Goal: Task Accomplishment & Management: Manage account settings

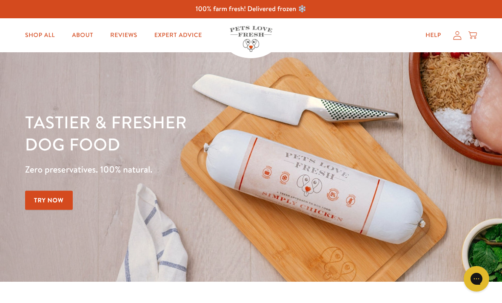
click at [447, 37] on link "Help" at bounding box center [433, 35] width 29 height 17
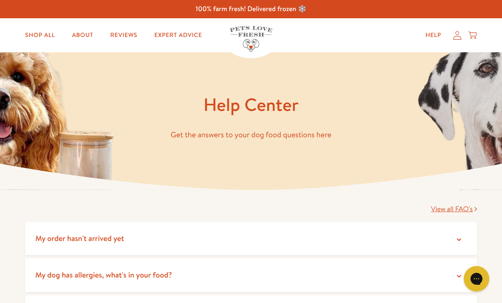
click at [457, 37] on icon at bounding box center [457, 35] width 9 height 9
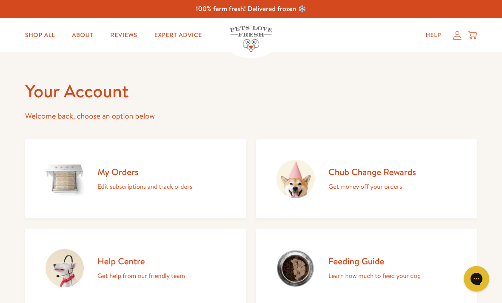
click at [214, 184] on link "My Orders Edit subscriptions and track orders" at bounding box center [135, 179] width 221 height 79
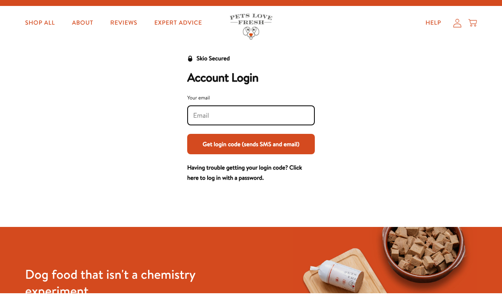
scroll to position [51, 0]
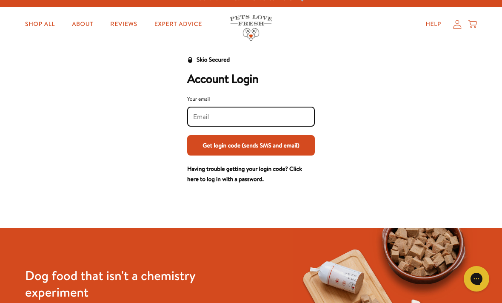
click at [289, 113] on input "Your email" at bounding box center [251, 116] width 116 height 9
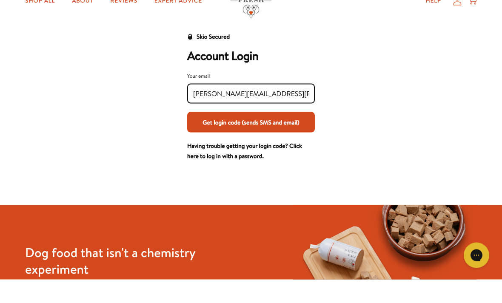
type input "Sarah.l.mann@outlook.com"
click at [291, 136] on button "Get login code (sends SMS and email)" at bounding box center [251, 146] width 128 height 20
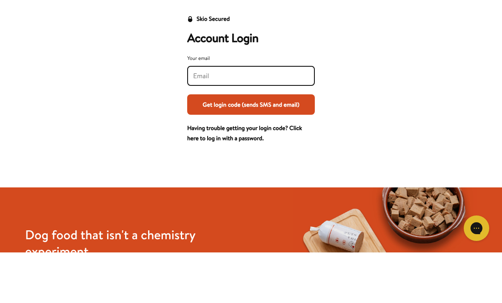
scroll to position [0, 0]
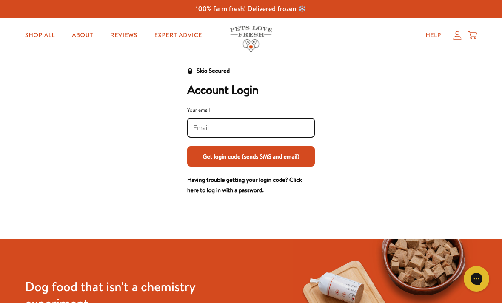
click at [459, 37] on icon at bounding box center [457, 35] width 9 height 9
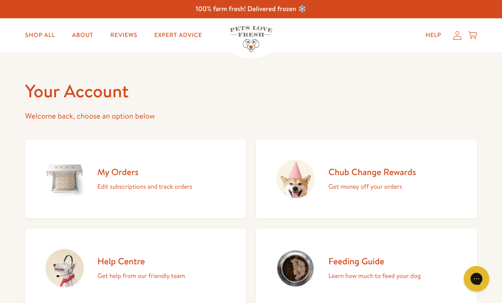
click at [217, 183] on link "My Orders Edit subscriptions and track orders" at bounding box center [135, 179] width 221 height 79
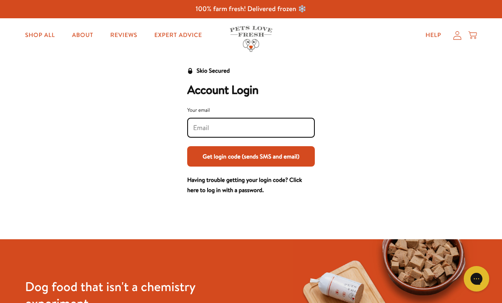
click at [291, 125] on input "Your email" at bounding box center [251, 127] width 116 height 9
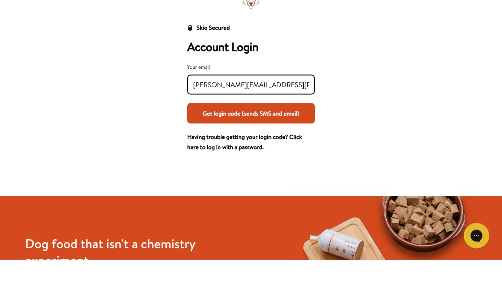
type input "[PERSON_NAME][EMAIL_ADDRESS][PERSON_NAME][DOMAIN_NAME]"
click at [300, 146] on button "Get login code (sends SMS and email)" at bounding box center [251, 156] width 128 height 20
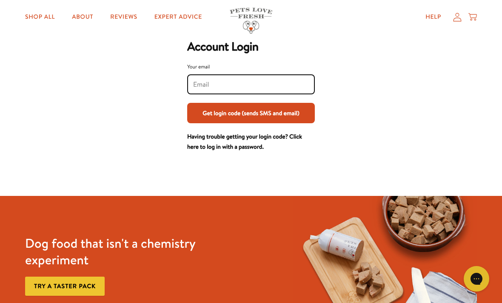
scroll to position [1, 0]
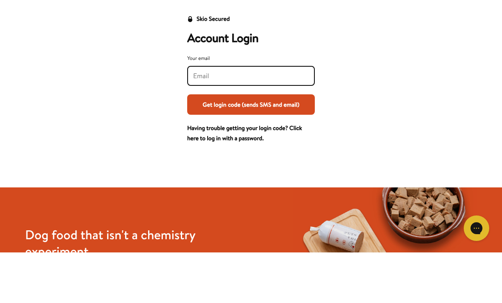
click at [485, 79] on div "Skio Secured Account Login Your email Get login code (sends SMS and email) Havi…" at bounding box center [251, 130] width 485 height 130
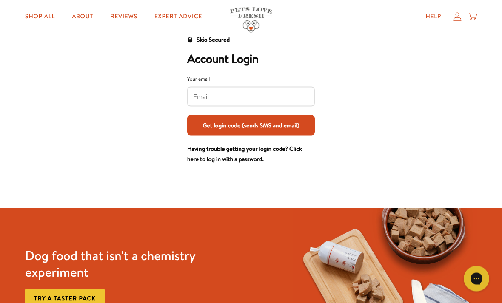
scroll to position [0, 0]
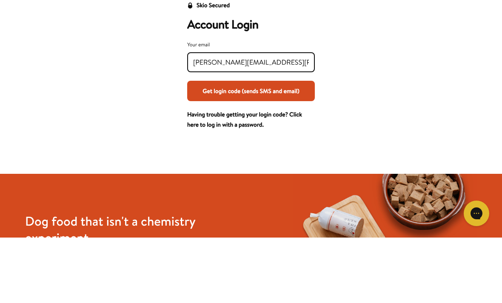
type input "Sarah.l.mann@outlook.com"
click at [273, 146] on button "Get login code (sends SMS and email)" at bounding box center [251, 156] width 128 height 20
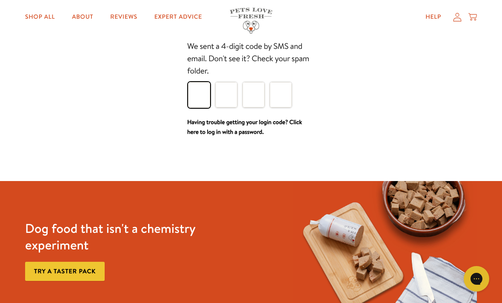
click at [203, 102] on input "Please enter your pin code" at bounding box center [199, 95] width 22 height 26
type input "8"
type input "6"
type input "7"
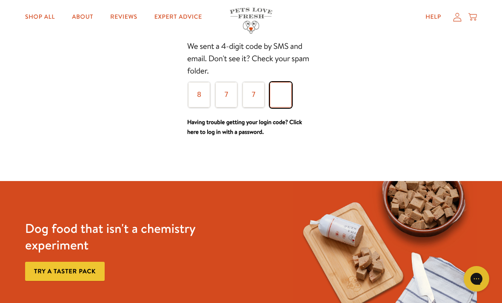
type input "1"
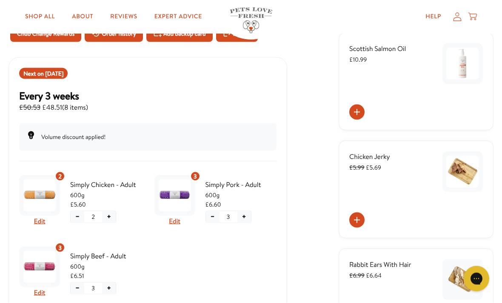
scroll to position [79, 0]
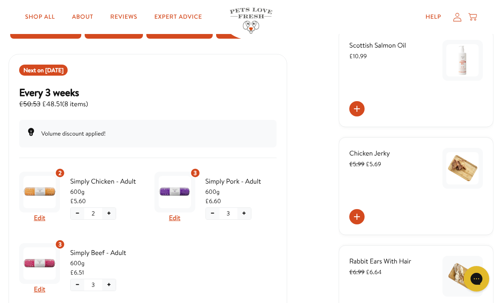
click at [212, 216] on button "−" at bounding box center [213, 213] width 14 height 11
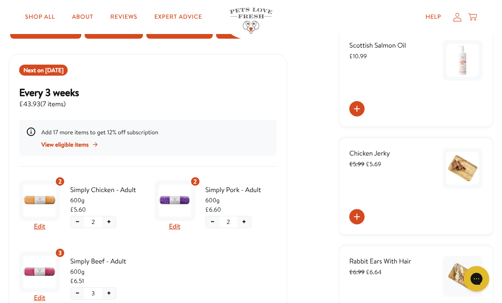
click at [111, 222] on button "+" at bounding box center [109, 222] width 14 height 11
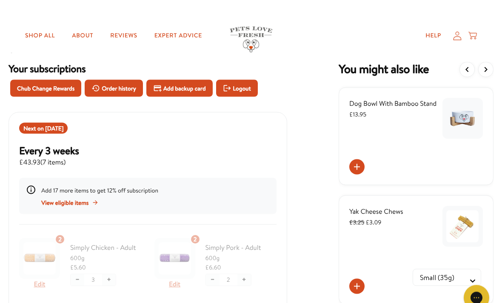
scroll to position [21, 0]
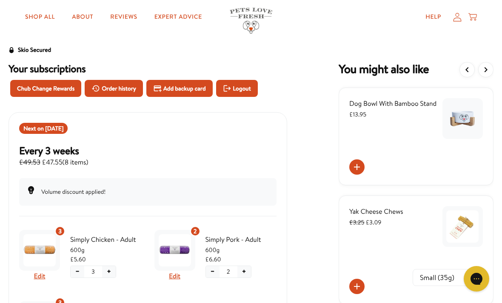
click at [356, 287] on icon at bounding box center [357, 287] width 6 height 6
click at [410, 290] on button "One-time purchase (£3.09)" at bounding box center [410, 293] width 86 height 10
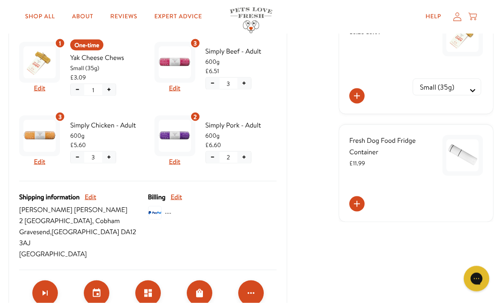
scroll to position [0, 0]
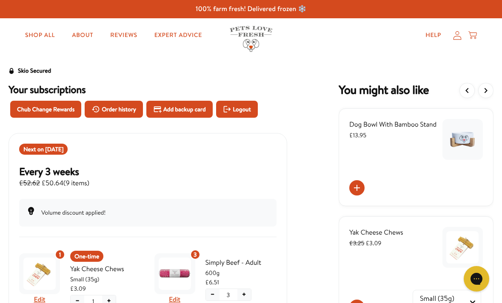
click at [63, 151] on span "Aug 21, 2025" at bounding box center [54, 149] width 18 height 9
click at [135, 111] on span "Order history" at bounding box center [119, 109] width 34 height 9
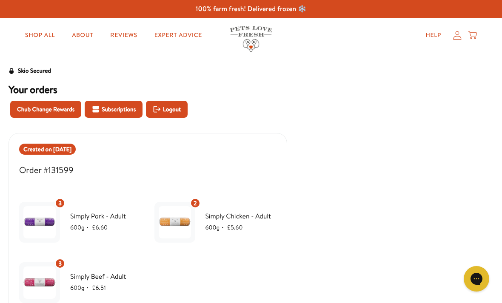
click at [134, 113] on span "Subscriptions" at bounding box center [119, 109] width 34 height 9
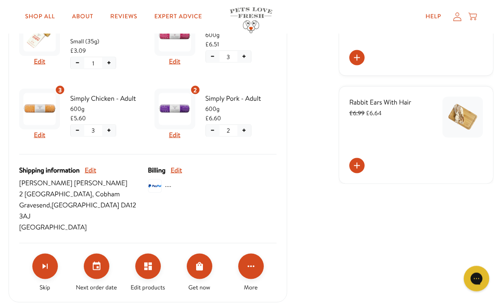
scroll to position [239, 0]
click at [103, 259] on button "Set your next order date" at bounding box center [97, 267] width 26 height 26
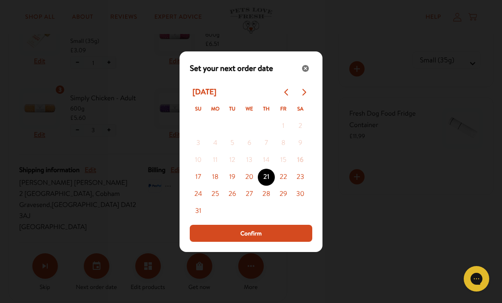
click at [215, 186] on button "18" at bounding box center [215, 177] width 17 height 17
click at [267, 242] on button "Confirm" at bounding box center [251, 233] width 123 height 17
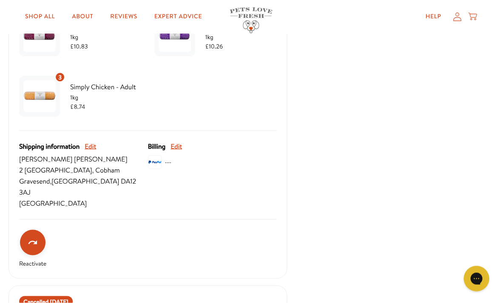
scroll to position [647, 0]
click at [46, 14] on link "Shop All" at bounding box center [39, 17] width 43 height 17
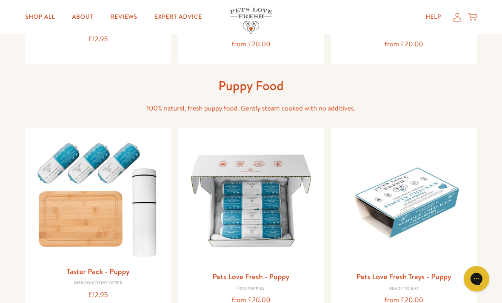
scroll to position [246, 0]
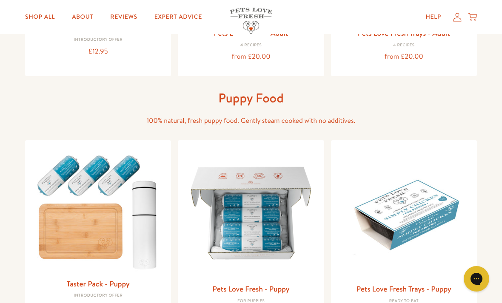
click at [461, 19] on icon at bounding box center [458, 17] width 8 height 9
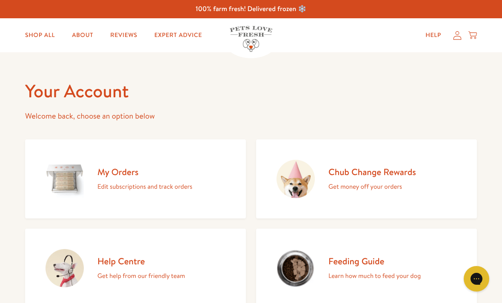
click at [184, 182] on p "Edit subscriptions and track orders" at bounding box center [144, 186] width 95 height 11
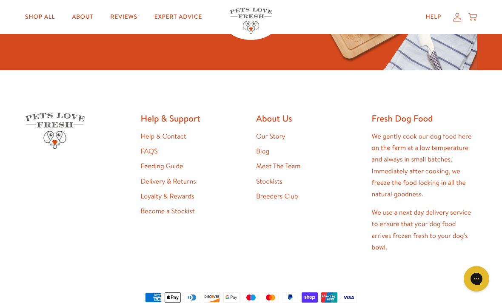
scroll to position [204, 0]
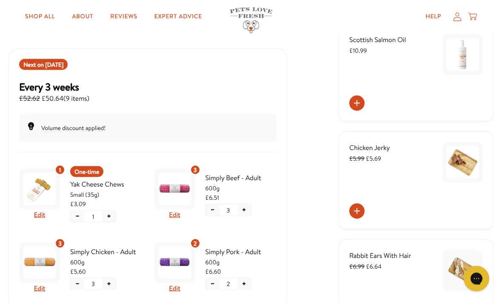
scroll to position [85, 0]
click at [41, 213] on button "Edit" at bounding box center [39, 214] width 11 height 11
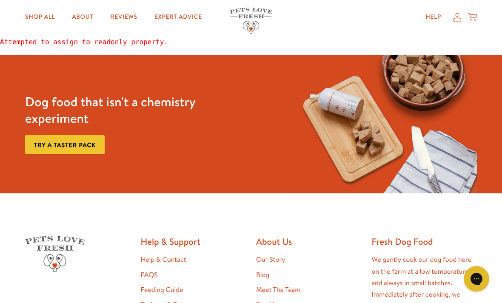
scroll to position [0, 0]
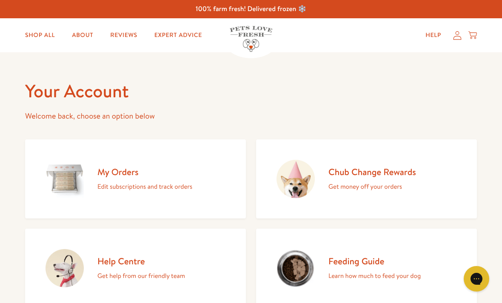
click at [162, 180] on div "My Orders Edit subscriptions and track orders" at bounding box center [144, 179] width 95 height 26
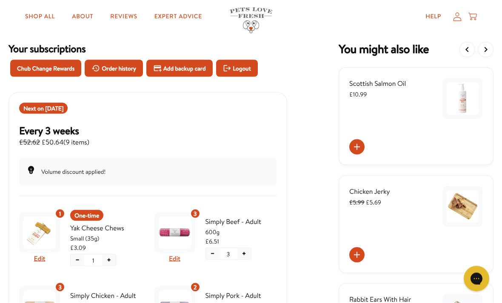
scroll to position [42, 0]
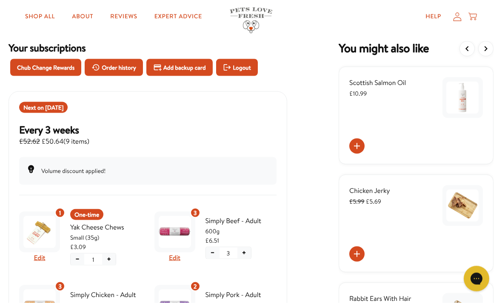
click at [77, 257] on button "−" at bounding box center [78, 259] width 14 height 11
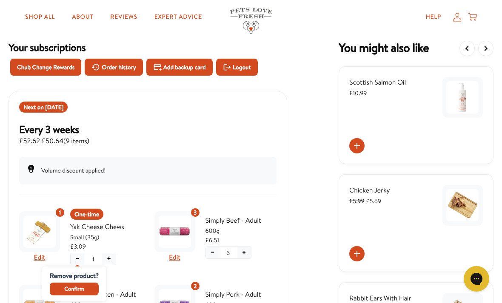
click at [98, 287] on button "Confirm" at bounding box center [74, 289] width 49 height 13
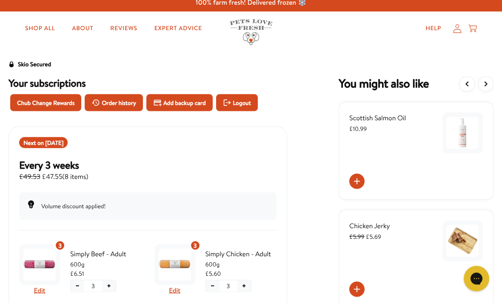
scroll to position [0, 0]
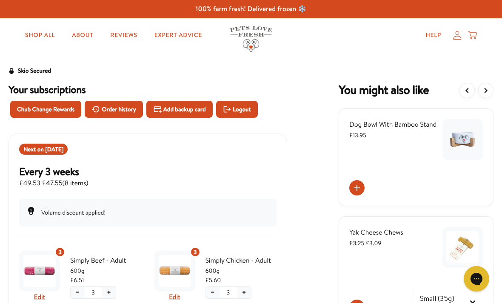
click at [44, 43] on link "Shop All" at bounding box center [39, 35] width 43 height 17
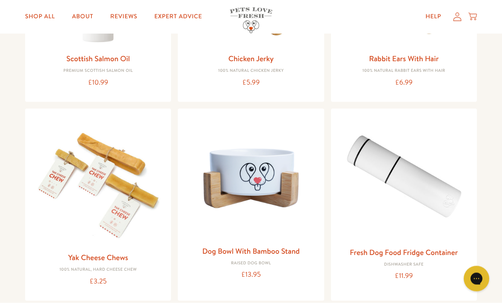
scroll to position [739, 0]
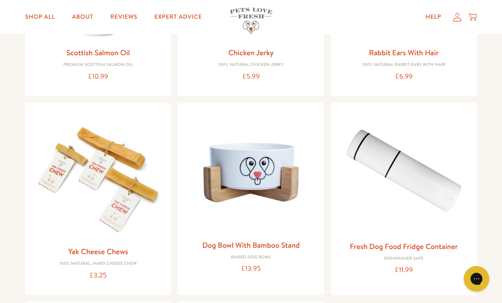
click at [114, 249] on link "Yak Cheese Chews" at bounding box center [98, 251] width 60 height 11
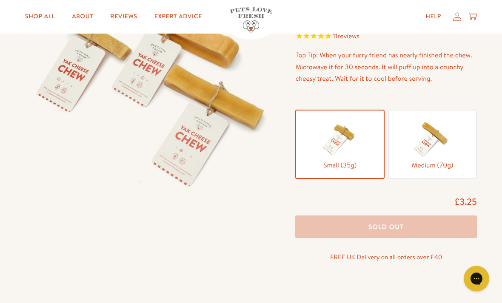
scroll to position [125, 0]
click at [427, 134] on img at bounding box center [432, 138] width 43 height 43
click at [0, 0] on input "Medium (70g)" at bounding box center [0, 0] width 0 height 0
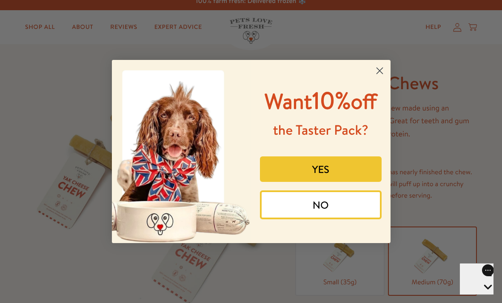
scroll to position [0, 0]
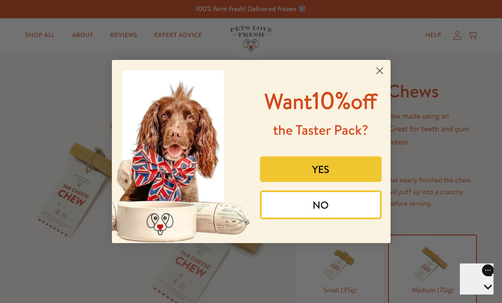
click at [377, 64] on circle "Close dialog" at bounding box center [379, 71] width 14 height 14
